Goal: Navigation & Orientation: Go to known website

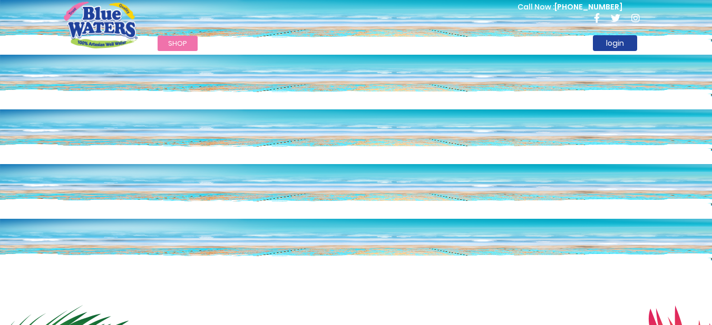
click at [599, 46] on link "login" at bounding box center [615, 43] width 44 height 16
